Goal: Check status

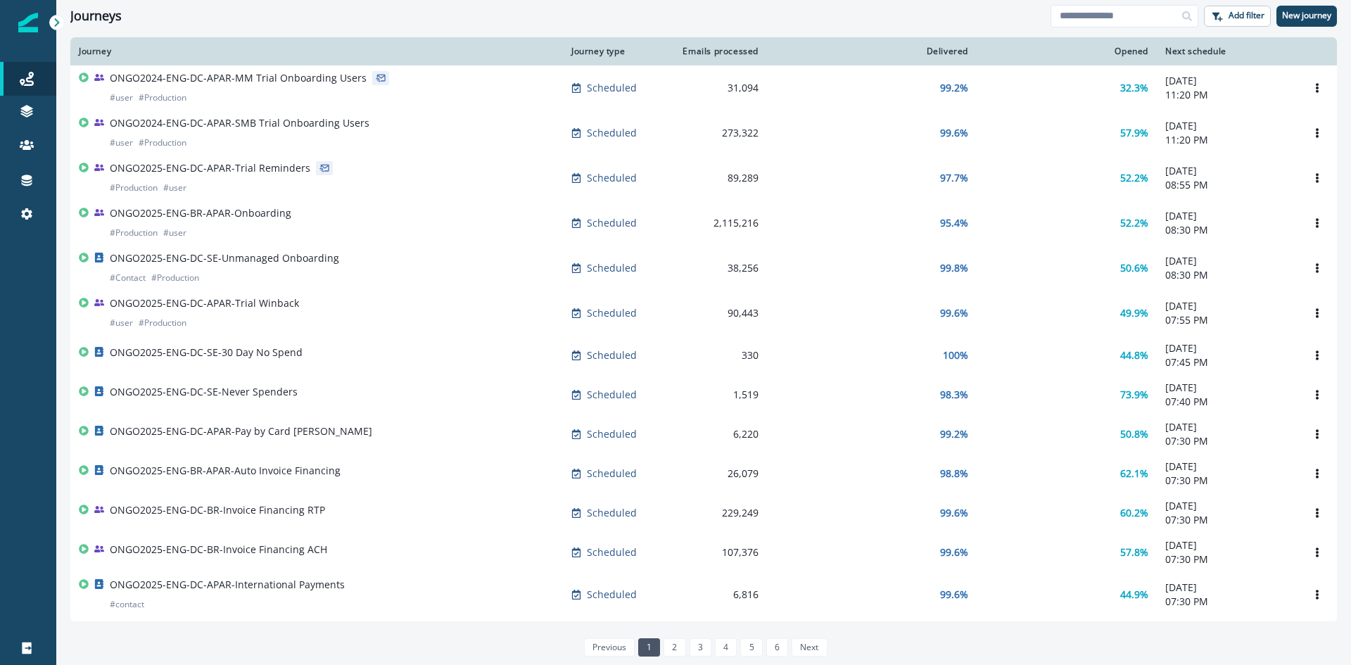
click at [608, 50] on div "Journey type" at bounding box center [615, 51] width 89 height 11
click at [693, 48] on div "Emails processed" at bounding box center [718, 51] width 82 height 11
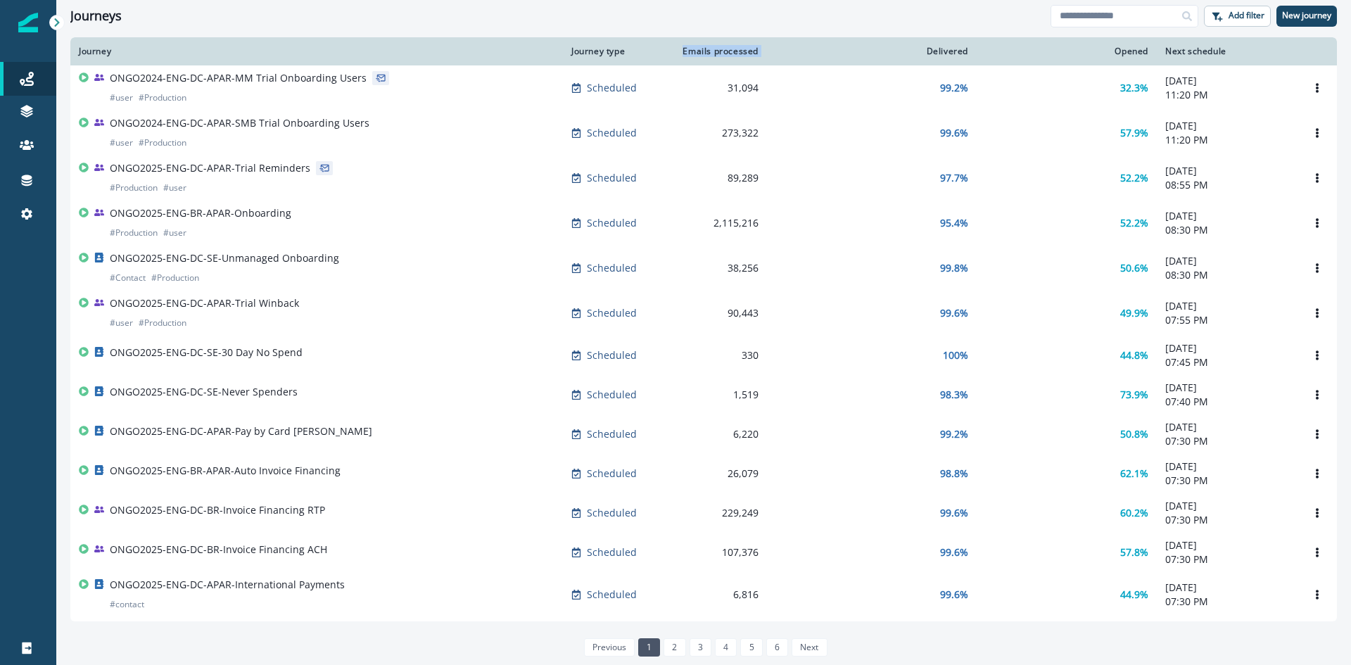
click at [693, 48] on div "Emails processed" at bounding box center [718, 51] width 82 height 11
click at [920, 48] on div "Delivered" at bounding box center [871, 51] width 193 height 11
click at [1110, 49] on div "Opened" at bounding box center [1066, 51] width 163 height 11
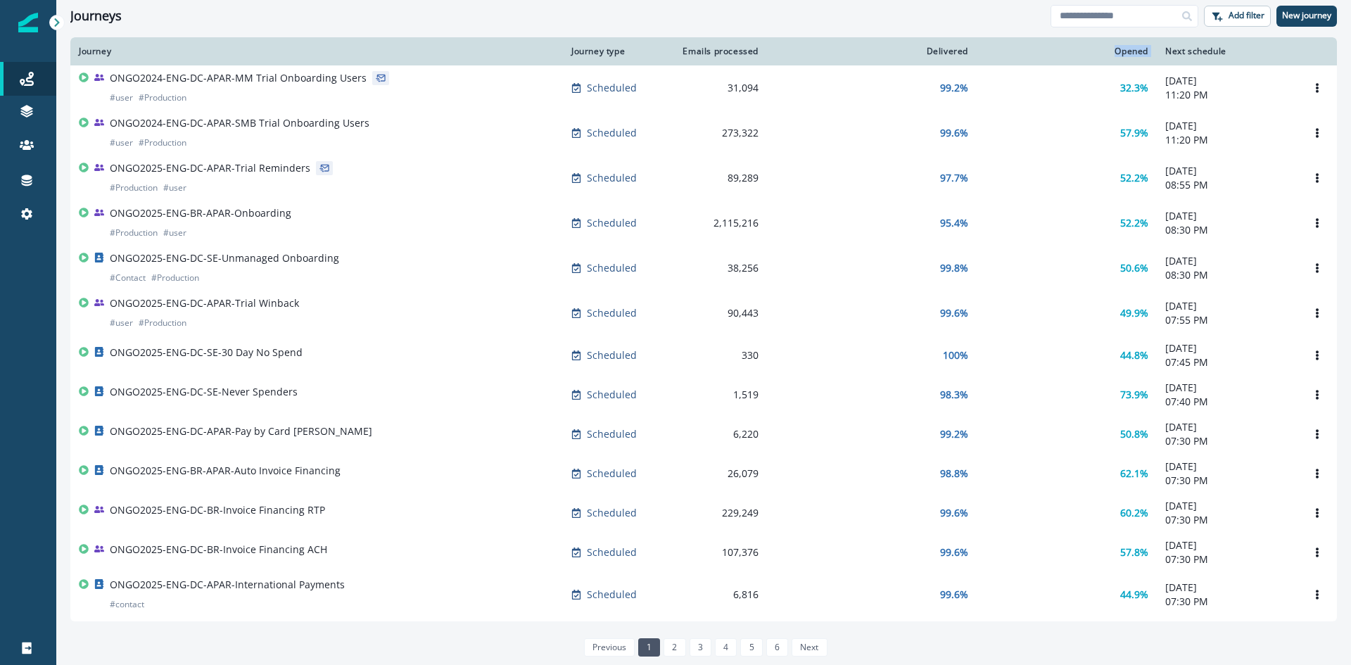
click at [1110, 49] on div "Opened" at bounding box center [1066, 51] width 163 height 11
click at [1158, 44] on th "Next schedule" at bounding box center [1227, 51] width 141 height 28
click at [1165, 50] on div "Next schedule" at bounding box center [1227, 51] width 124 height 11
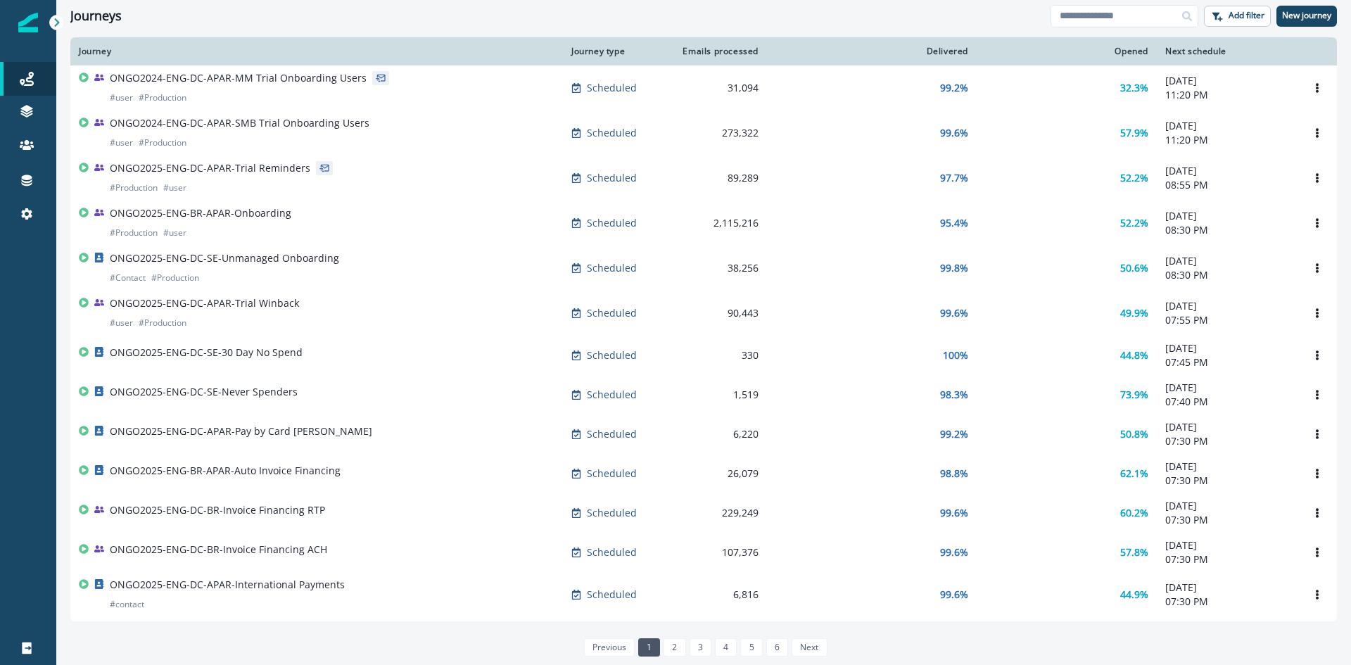
click at [108, 51] on div "Journey" at bounding box center [317, 51] width 476 height 11
